Goal: Task Accomplishment & Management: Manage account settings

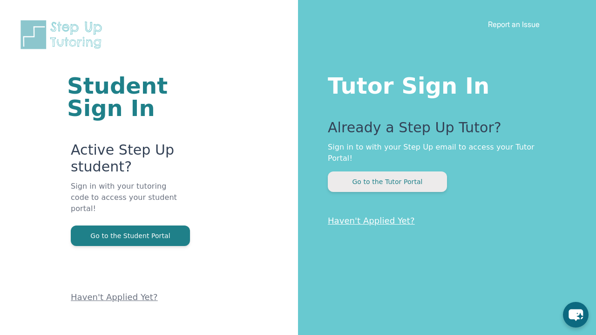
click at [390, 171] on button "Go to the Tutor Portal" at bounding box center [387, 181] width 119 height 20
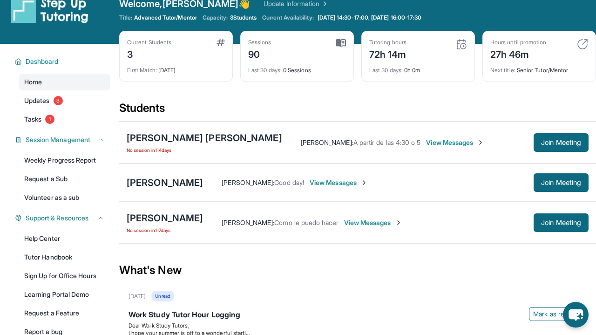
scroll to position [19, 0]
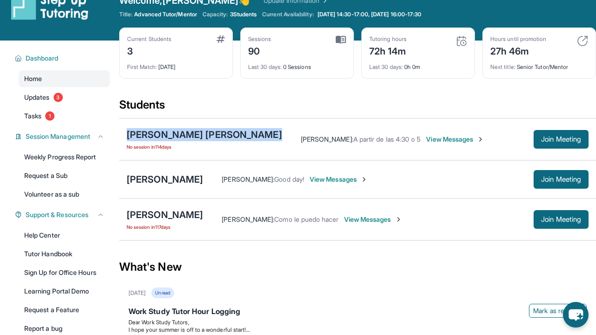
drag, startPoint x: 121, startPoint y: 132, endPoint x: 246, endPoint y: 130, distance: 125.7
click at [246, 130] on div "Allison Gabriela Ayala Pena No session in 114 days Sammy Pena : A partir de las…" at bounding box center [357, 139] width 477 height 42
copy div "[PERSON_NAME] [PERSON_NAME]"
click at [181, 142] on div "Allison Gabriela Ayala Pena No session in 114 days" at bounding box center [204, 139] width 155 height 22
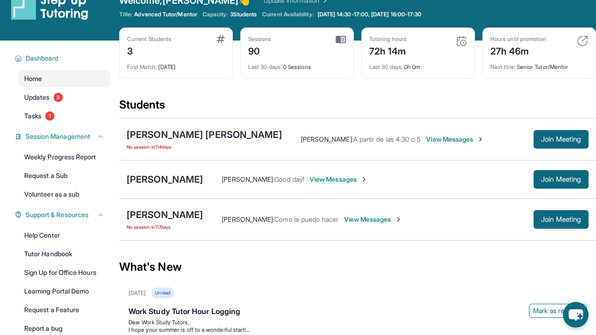
click at [386, 219] on span "View Messages" at bounding box center [373, 219] width 58 height 9
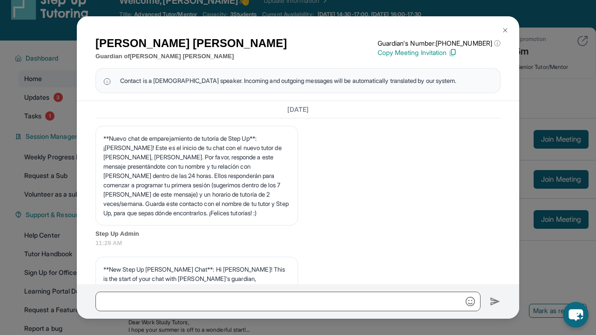
scroll to position [9570, 0]
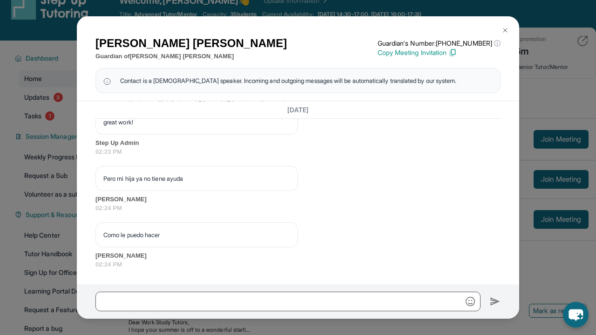
click at [505, 27] on img at bounding box center [504, 30] width 7 height 7
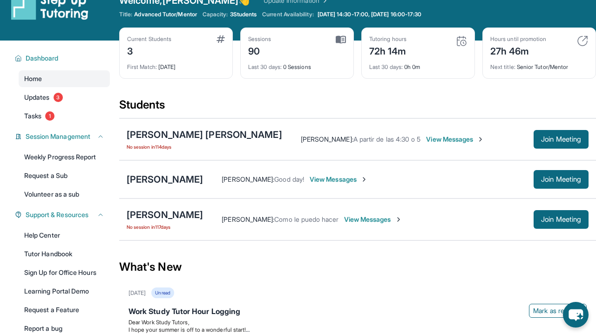
click at [407, 134] on div "Sammy Pena : A partir de las 4:30 o 5 View Messages Join Meeting" at bounding box center [435, 139] width 306 height 19
click at [426, 139] on span "View Messages" at bounding box center [455, 139] width 58 height 9
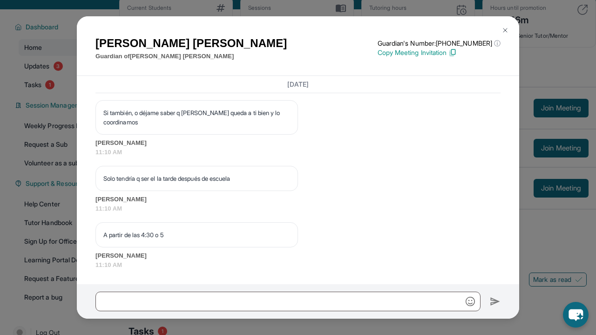
scroll to position [22383, 0]
click at [505, 32] on img at bounding box center [504, 30] width 7 height 7
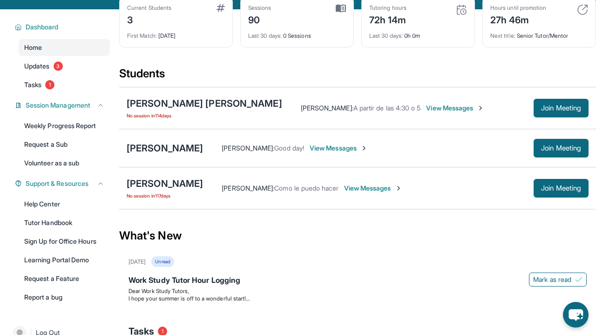
click at [384, 189] on span "View Messages" at bounding box center [373, 187] width 58 height 9
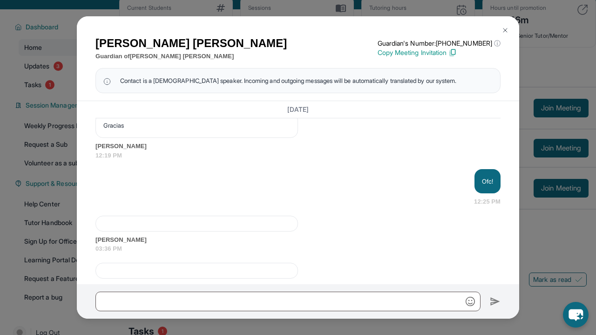
scroll to position [9570, 0]
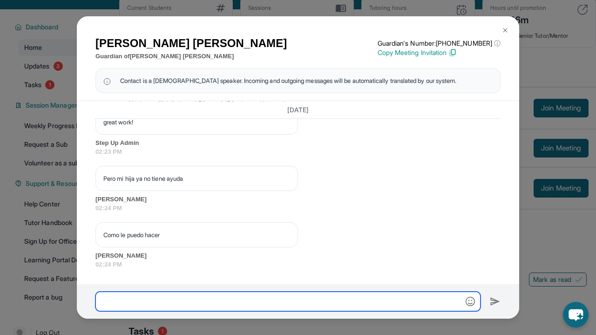
click at [277, 299] on input "text" at bounding box center [287, 301] width 385 height 20
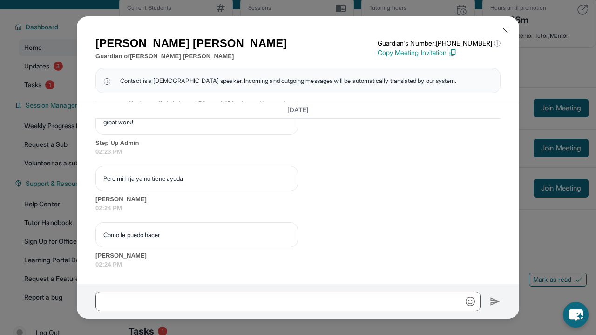
click at [106, 81] on img at bounding box center [106, 80] width 7 height 9
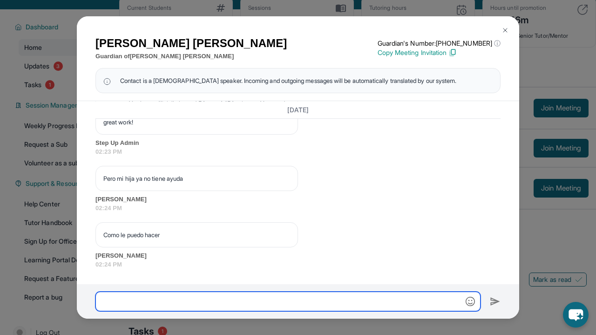
click at [138, 297] on input "text" at bounding box center [287, 301] width 385 height 20
type input "**********"
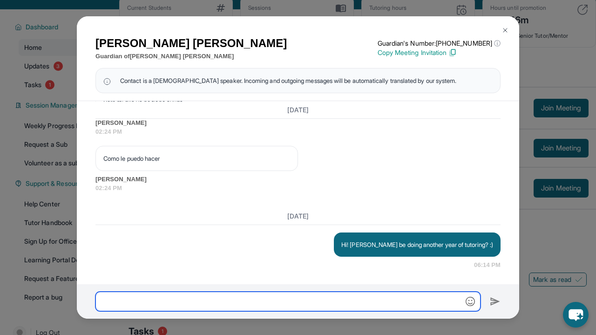
scroll to position [9647, 0]
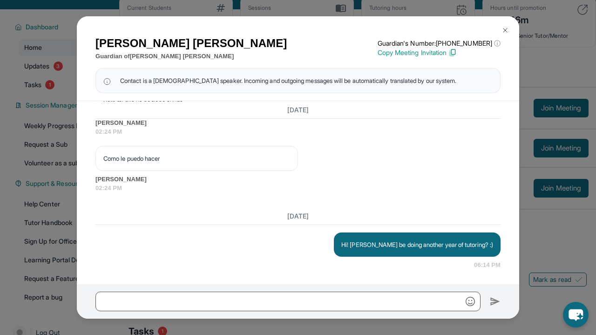
click at [505, 26] on button at bounding box center [505, 30] width 19 height 19
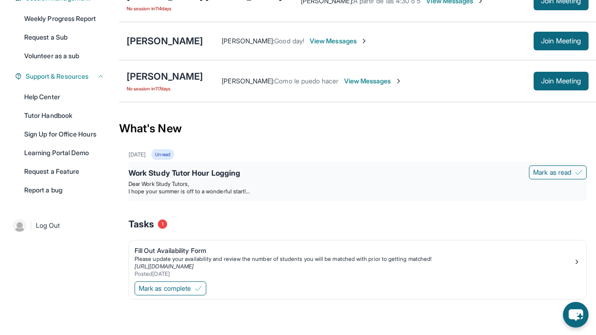
scroll to position [157, 0]
click at [189, 289] on span "Mark as complete" at bounding box center [165, 287] width 52 height 9
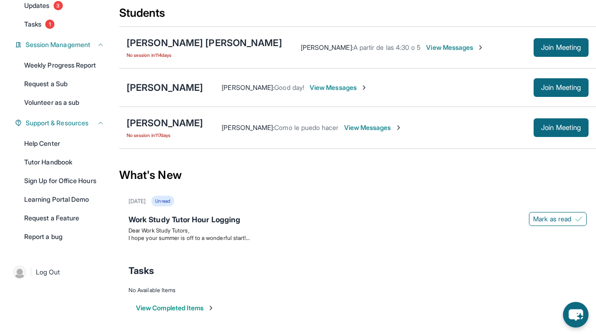
click at [184, 308] on button "View Completed Items" at bounding box center [175, 307] width 79 height 9
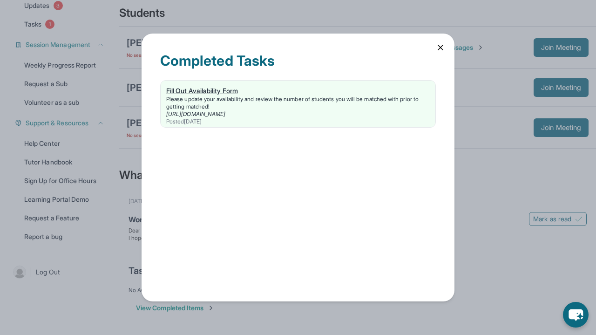
click at [225, 91] on div "Fill Out Availability Form" at bounding box center [297, 90] width 263 height 9
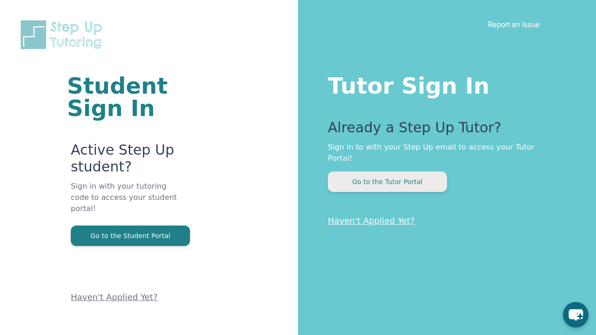
click at [394, 179] on button "Go to the Tutor Portal" at bounding box center [387, 181] width 119 height 20
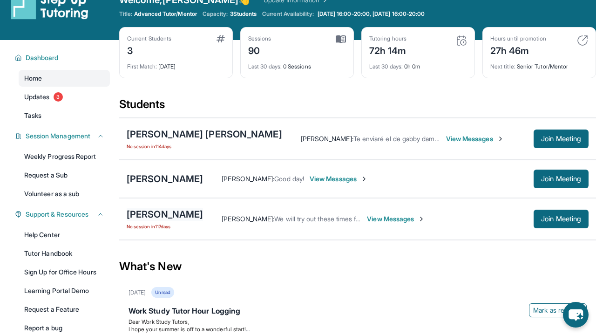
scroll to position [20, 0]
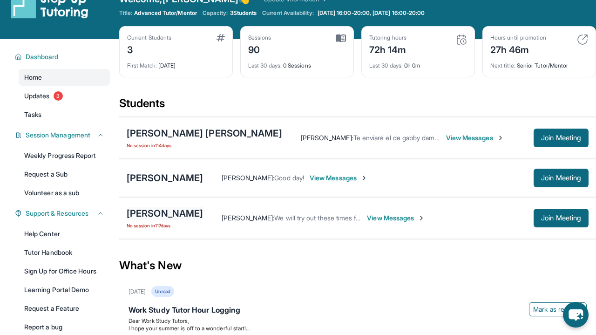
click at [187, 216] on div "[PERSON_NAME]" at bounding box center [165, 213] width 76 height 13
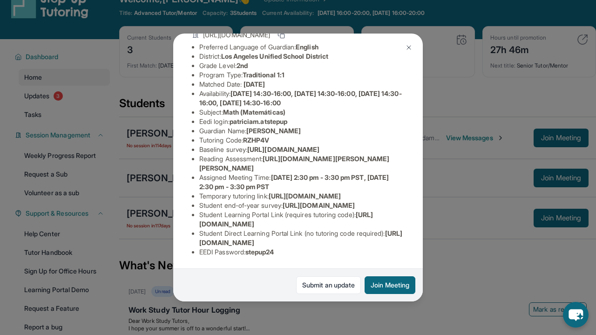
scroll to position [89, 0]
click at [409, 46] on img at bounding box center [408, 47] width 7 height 7
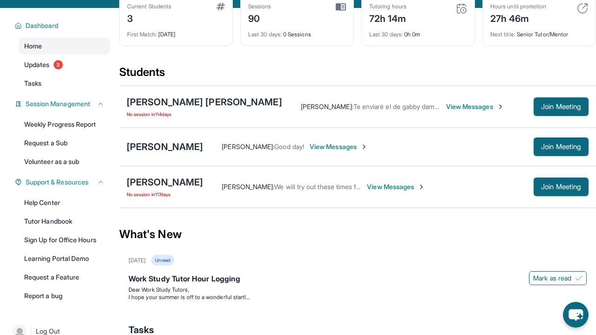
scroll to position [56, 0]
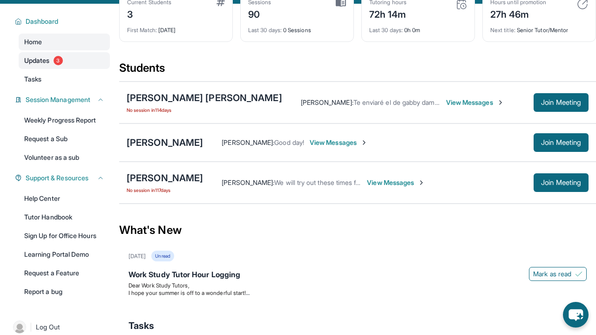
click at [67, 66] on link "Updates 3" at bounding box center [64, 60] width 91 height 17
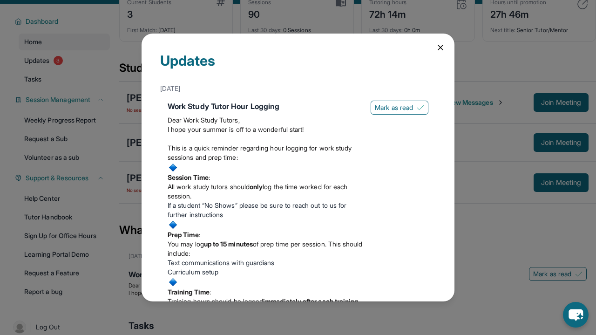
scroll to position [0, 0]
click at [440, 47] on icon at bounding box center [440, 47] width 5 height 5
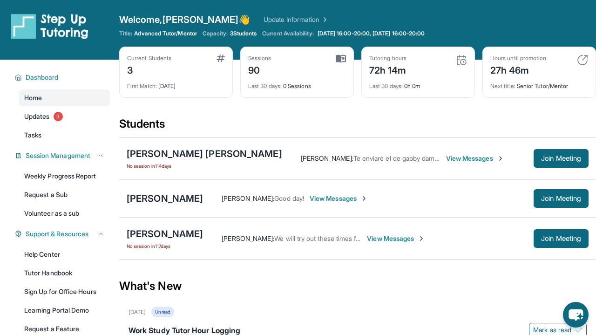
click at [263, 18] on link "Update Information" at bounding box center [295, 19] width 65 height 9
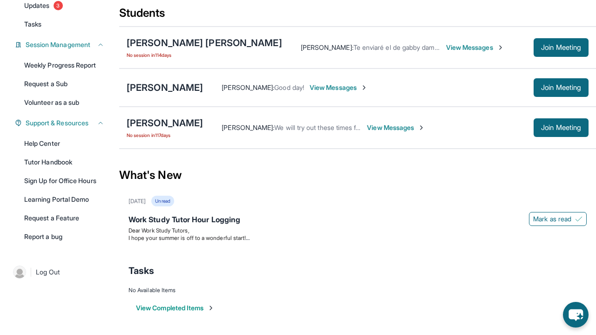
scroll to position [111, 0]
